Goal: Information Seeking & Learning: Learn about a topic

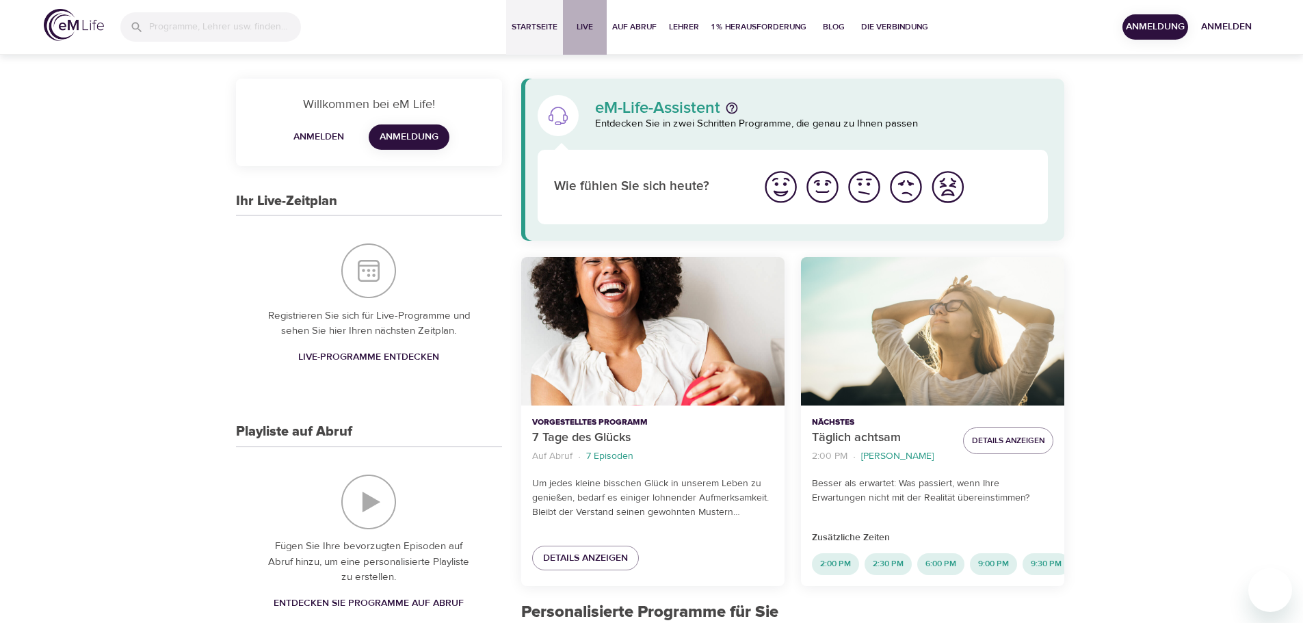
click at [581, 27] on span "Live" at bounding box center [584, 27] width 33 height 14
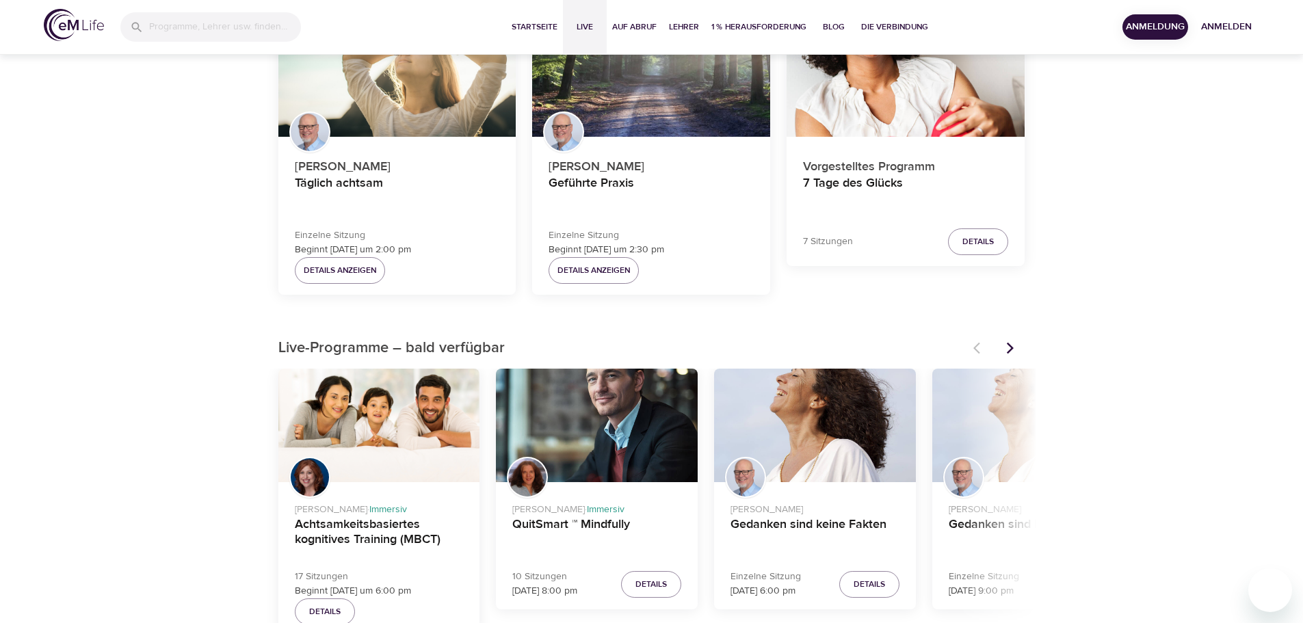
scroll to position [205, 0]
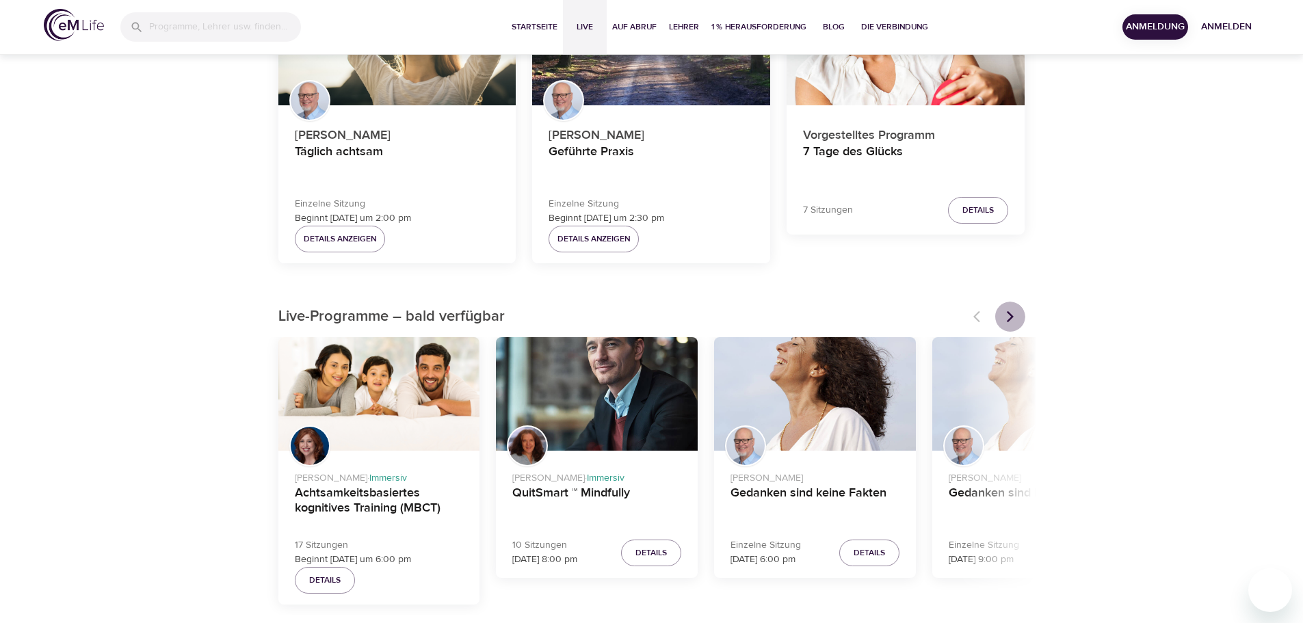
click at [1005, 310] on icon "Nächste Artikel" at bounding box center [1010, 317] width 14 height 14
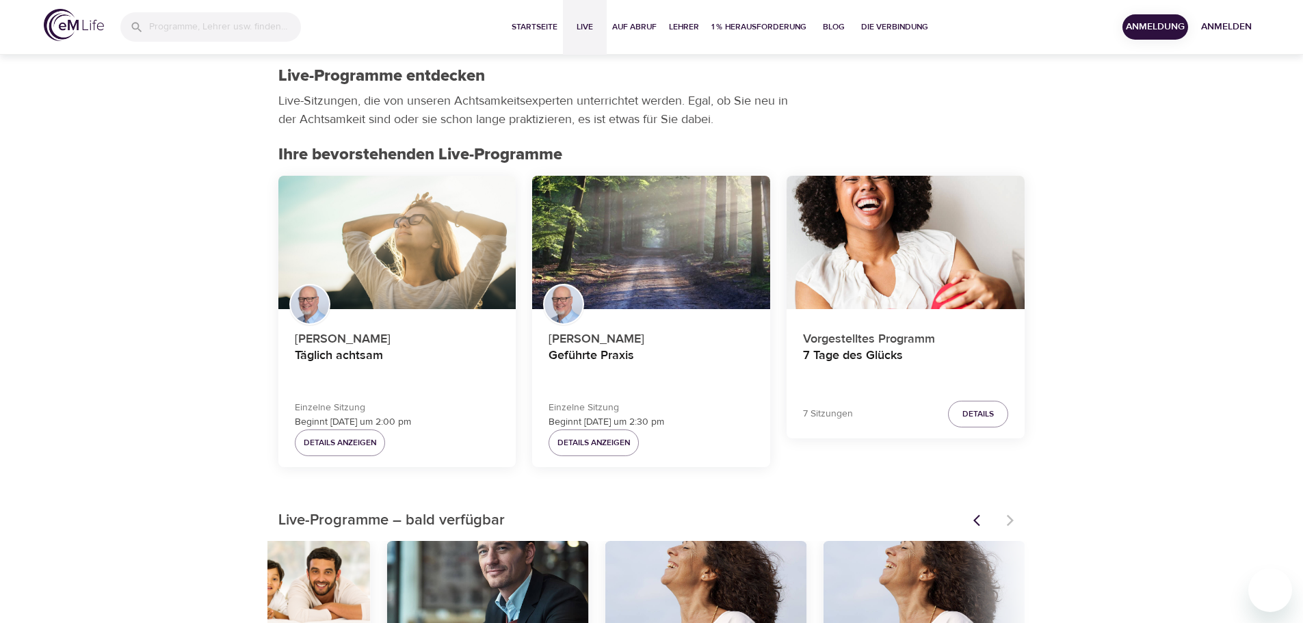
scroll to position [0, 0]
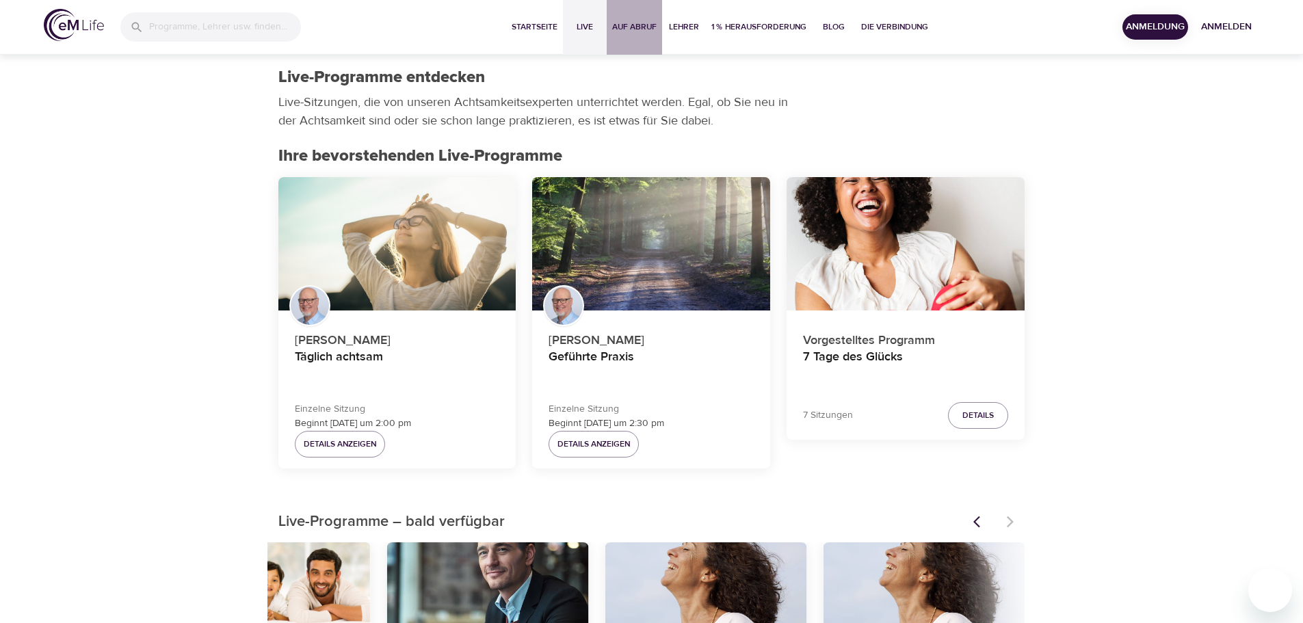
click at [626, 31] on span "Auf Abruf" at bounding box center [634, 27] width 44 height 14
select select "recent"
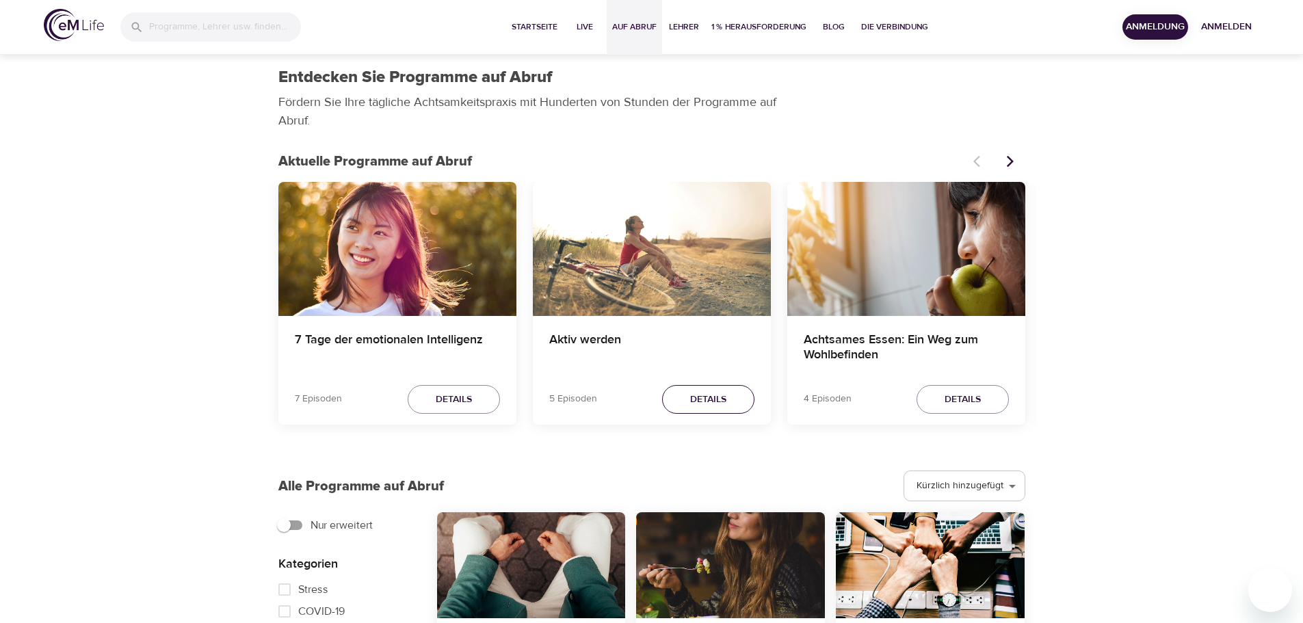
click at [707, 392] on span "Details" at bounding box center [708, 399] width 36 height 17
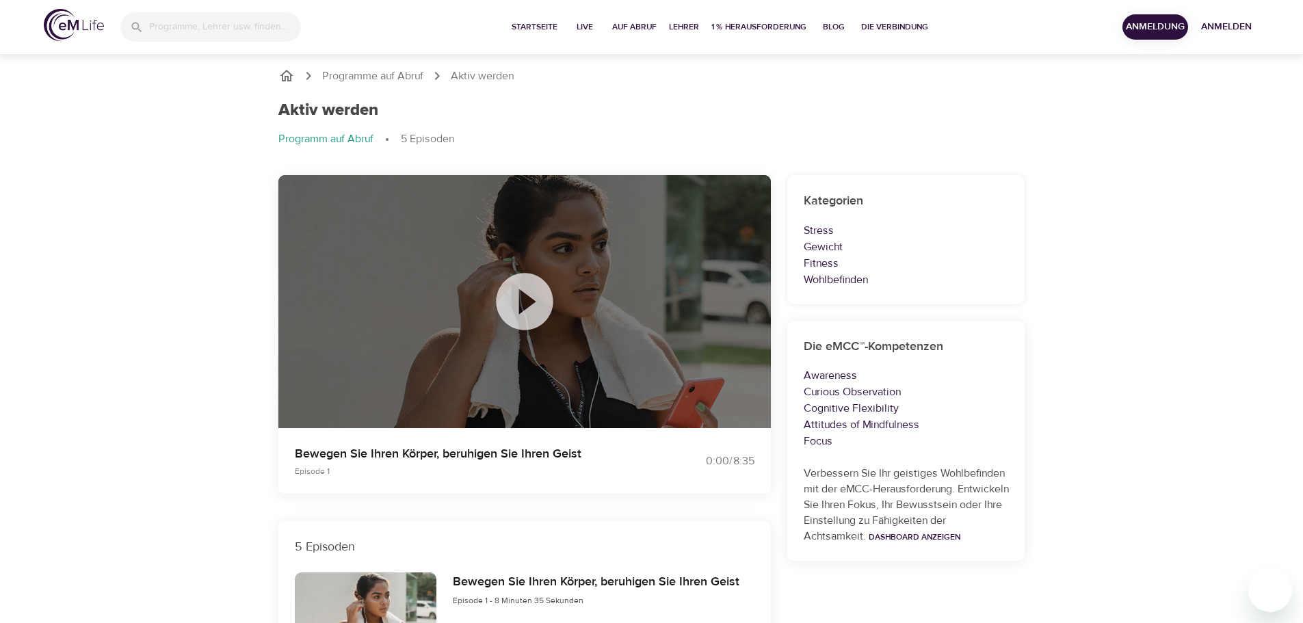
select select "recent"
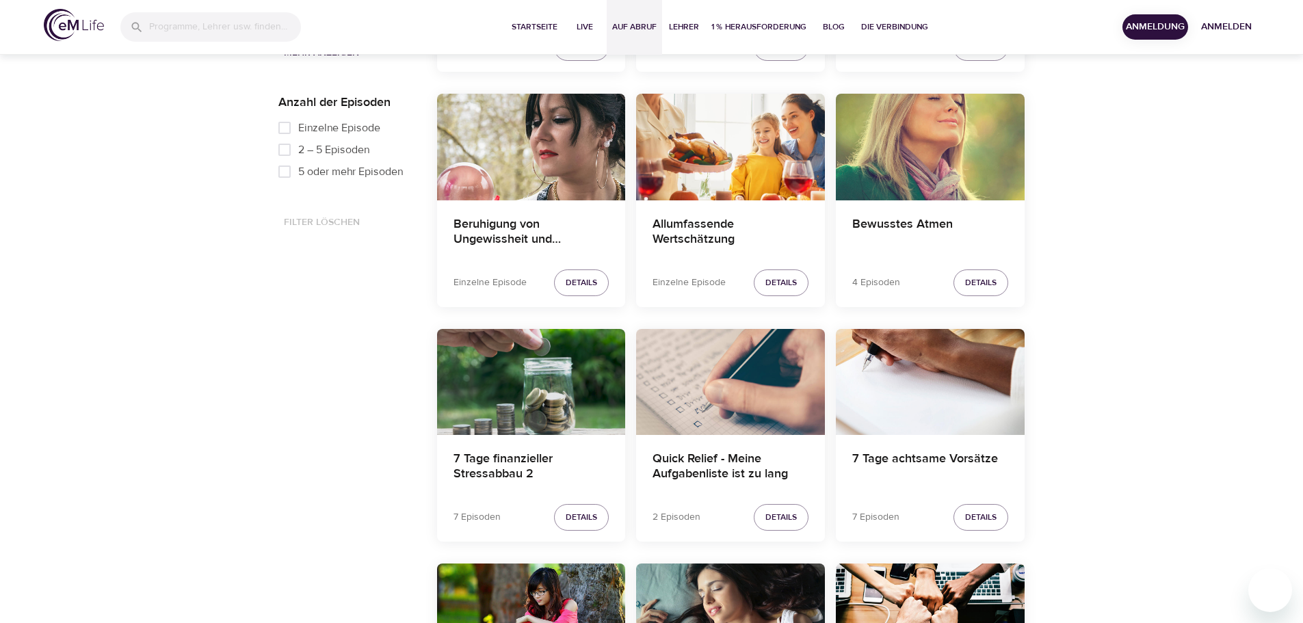
scroll to position [684, 0]
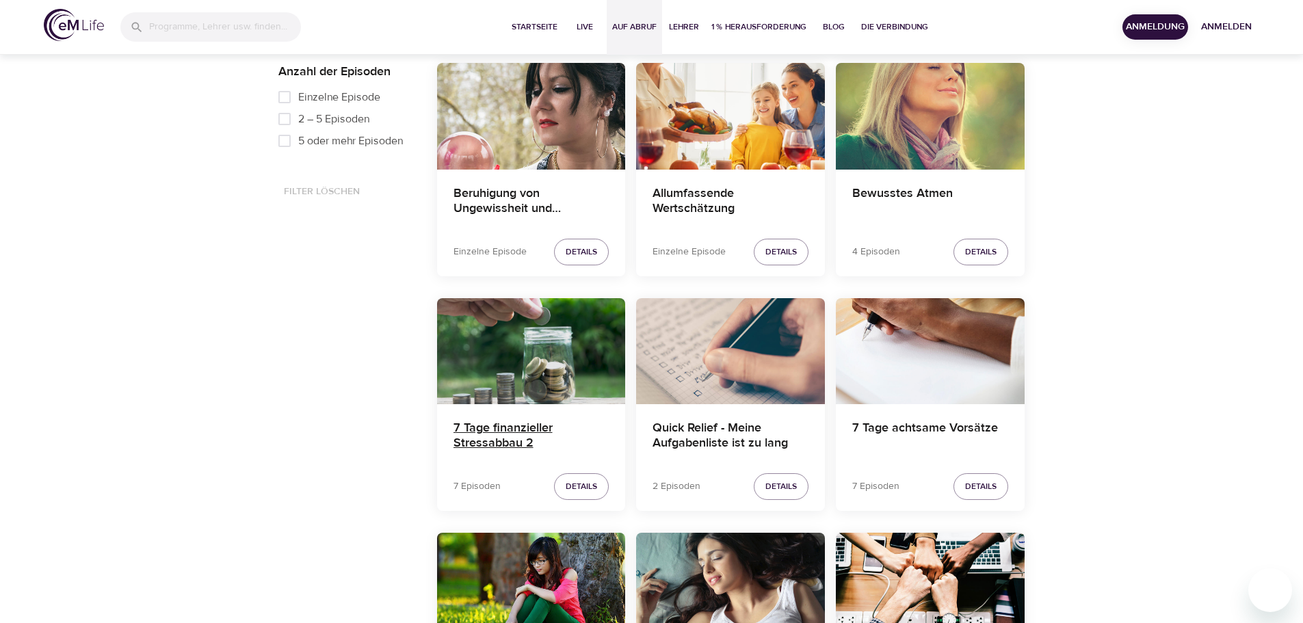
click at [511, 425] on h4 "7 Tage finanzieller Stressabbau 2" at bounding box center [531, 437] width 156 height 33
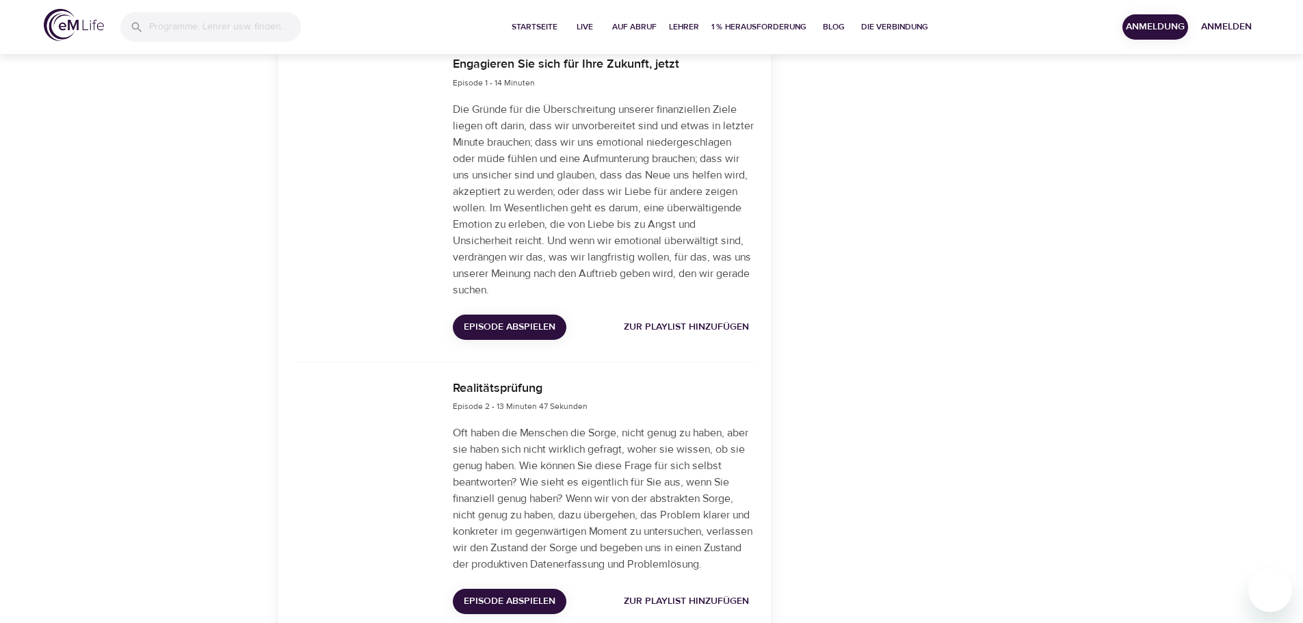
scroll to position [342, 0]
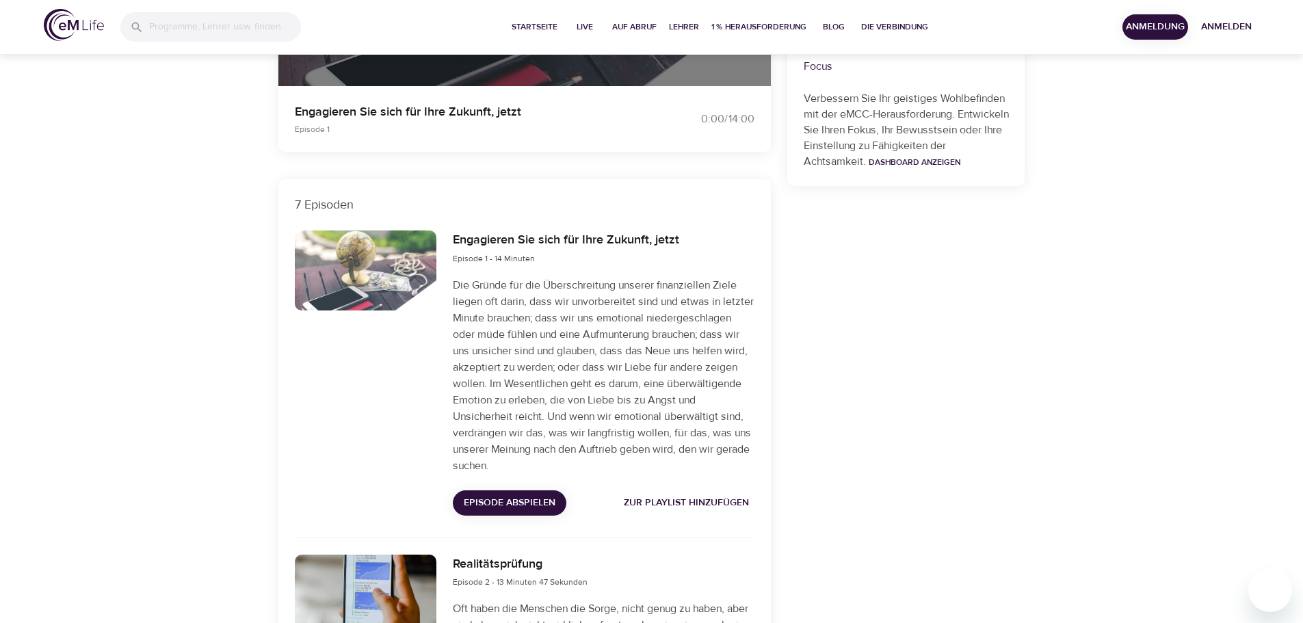
select select "recent"
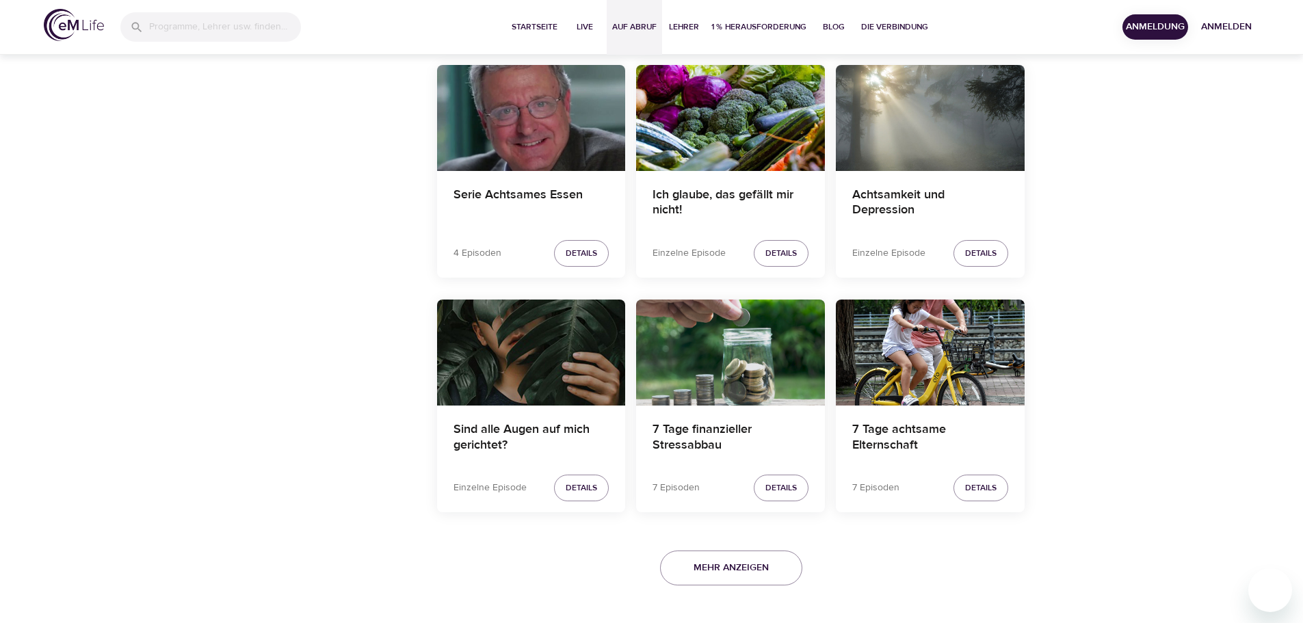
scroll to position [2326, 0]
